Goal: Navigation & Orientation: Understand site structure

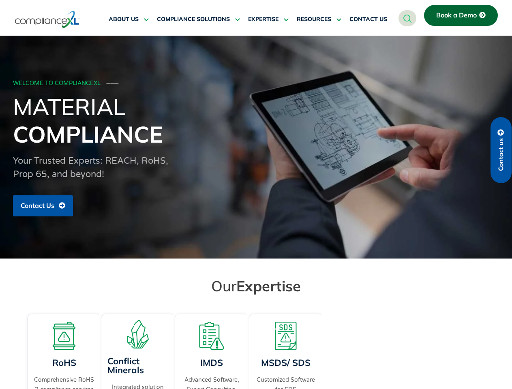
click at [319, 19] on span "RESOURCES" at bounding box center [314, 19] width 34 height 7
